Goal: Transaction & Acquisition: Book appointment/travel/reservation

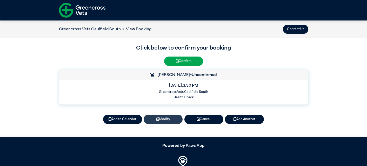
click at [161, 120] on button "Modify" at bounding box center [163, 119] width 39 height 9
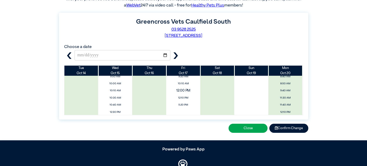
scroll to position [25, 0]
click at [185, 97] on span "12:10 PM" at bounding box center [183, 98] width 41 height 8
click at [281, 128] on button "Confirm Change" at bounding box center [288, 128] width 39 height 9
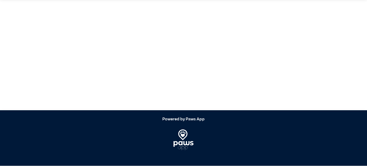
scroll to position [22, 0]
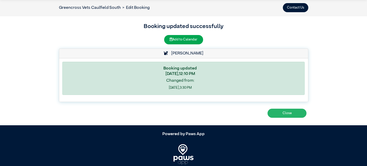
click at [292, 111] on button "Close" at bounding box center [287, 113] width 39 height 9
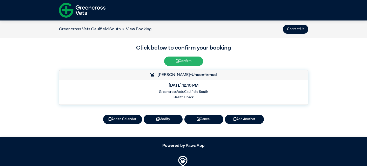
click at [185, 60] on button "Confirm" at bounding box center [183, 61] width 39 height 9
